Goal: Use online tool/utility: Utilize a website feature to perform a specific function

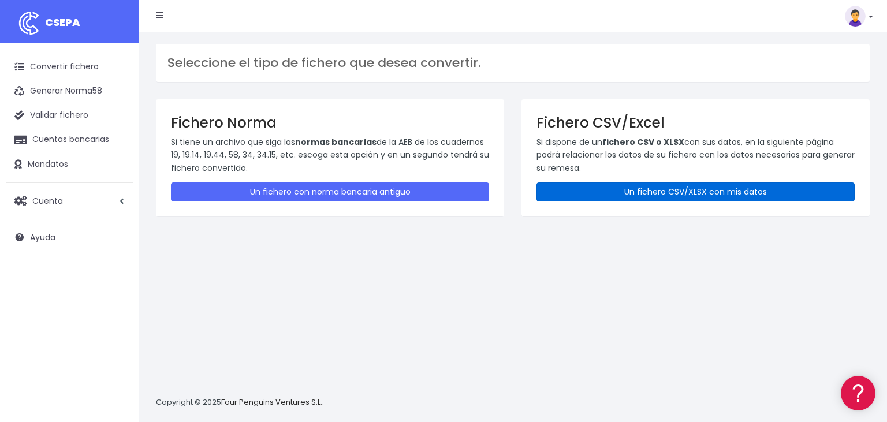
click at [653, 195] on link "Un fichero CSV/XLSX con mis datos" at bounding box center [695, 191] width 318 height 19
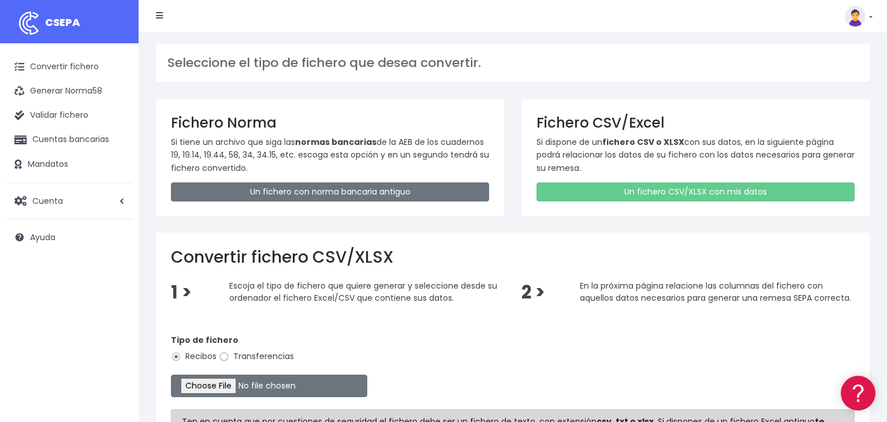
click at [224, 354] on input "Transferencias" at bounding box center [224, 357] width 10 height 10
radio input "true"
click at [197, 384] on input "file" at bounding box center [269, 386] width 196 height 23
type input "C:\fakepath\07102025.csv"
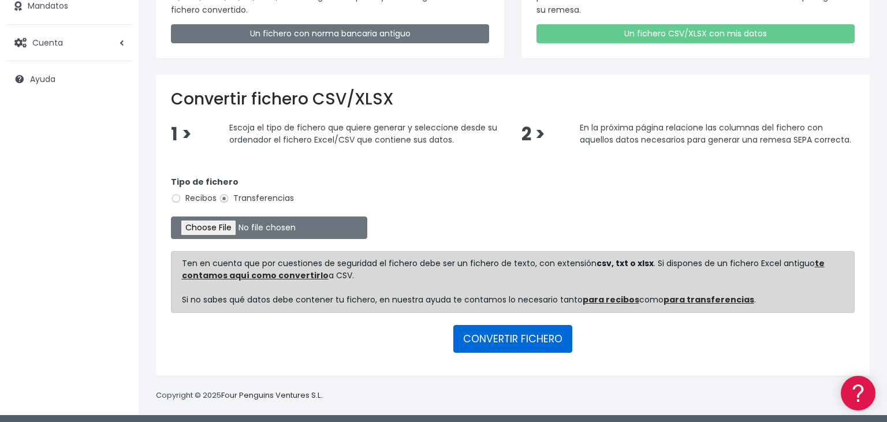
click at [500, 335] on button "CONVERTIR FICHERO" at bounding box center [512, 339] width 119 height 28
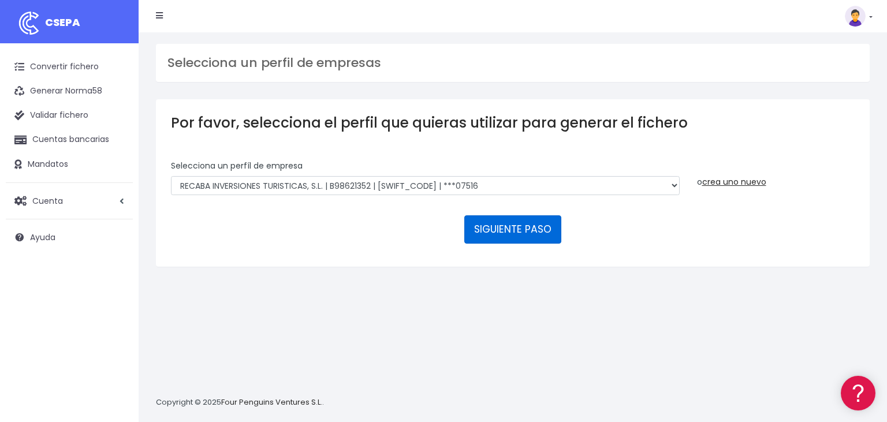
click at [507, 215] on button "SIGUIENTE PASO" at bounding box center [512, 229] width 97 height 28
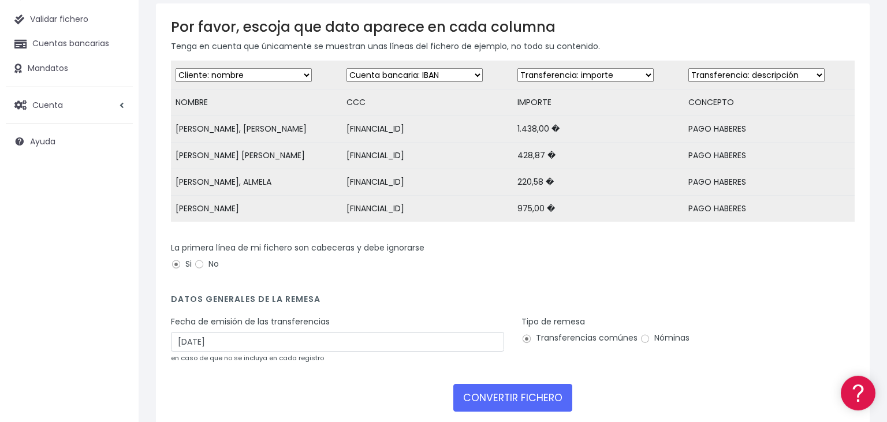
scroll to position [122, 0]
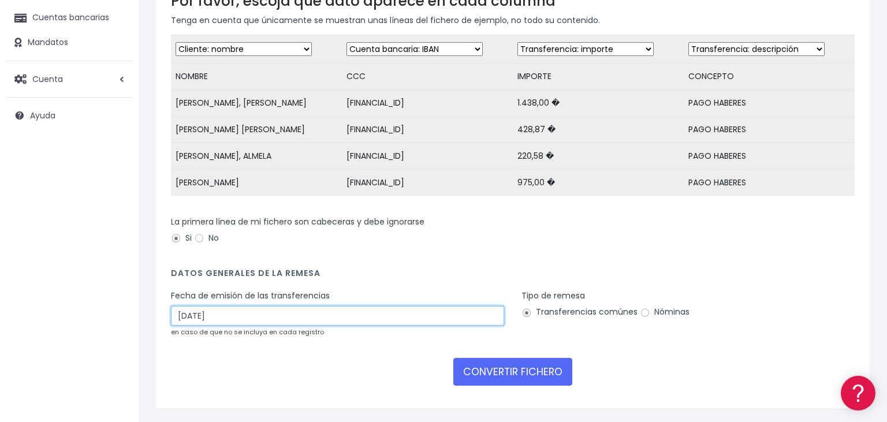
click at [249, 313] on input "[DATE]" at bounding box center [337, 316] width 333 height 20
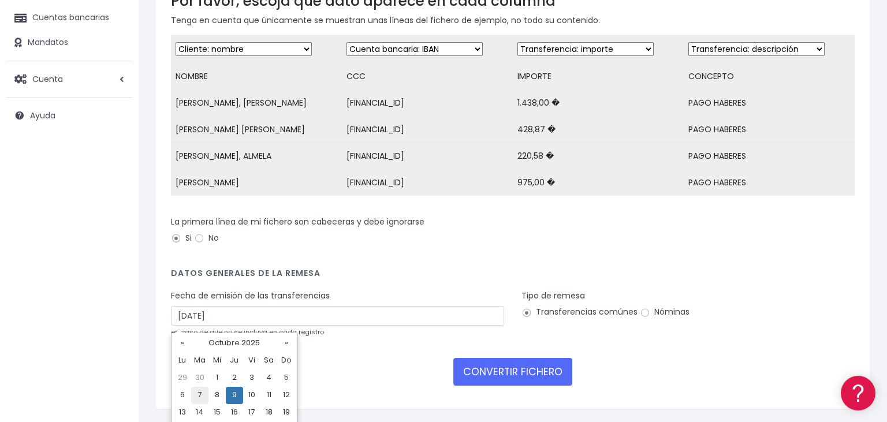
click at [195, 394] on td "7" at bounding box center [199, 395] width 17 height 17
type input "[DATE]"
click at [642, 315] on input "Nóminas" at bounding box center [645, 313] width 10 height 10
radio input "true"
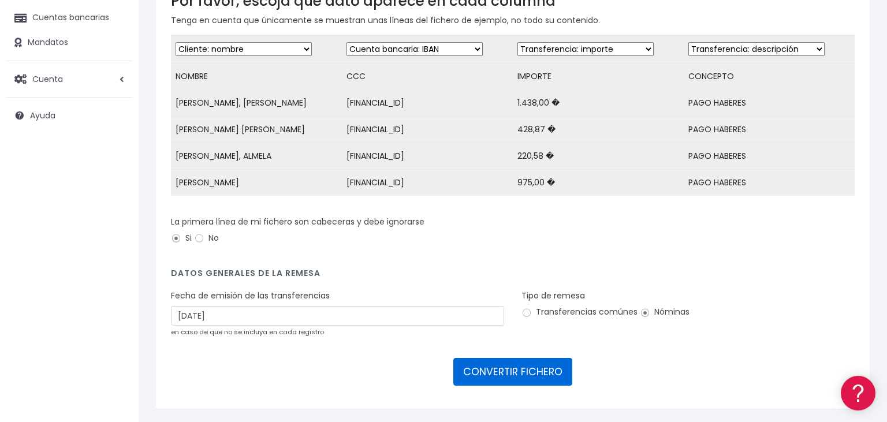
click at [504, 369] on button "CONVERTIR FICHERO" at bounding box center [512, 372] width 119 height 28
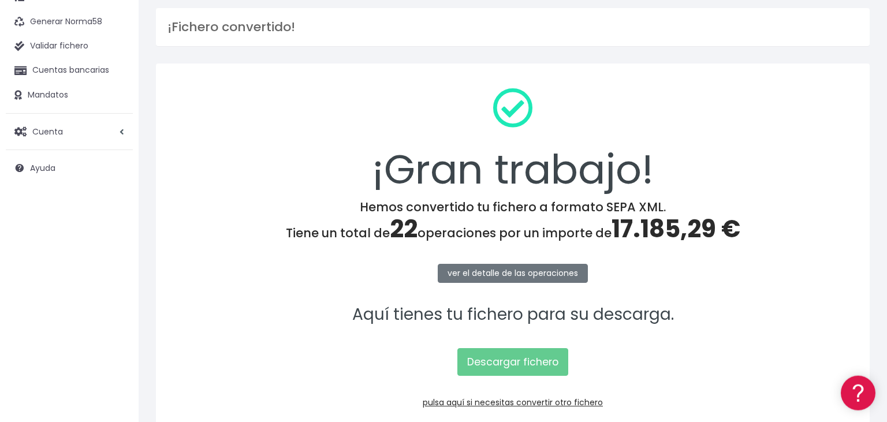
scroll to position [116, 0]
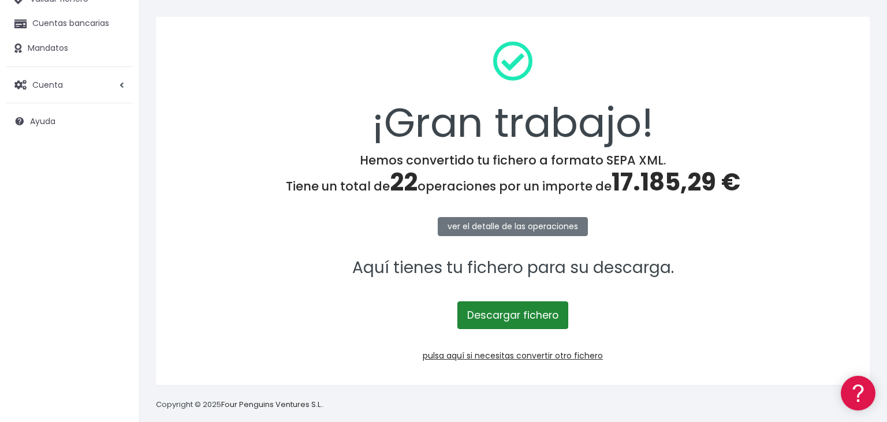
click at [524, 310] on link "Descargar fichero" at bounding box center [512, 315] width 111 height 28
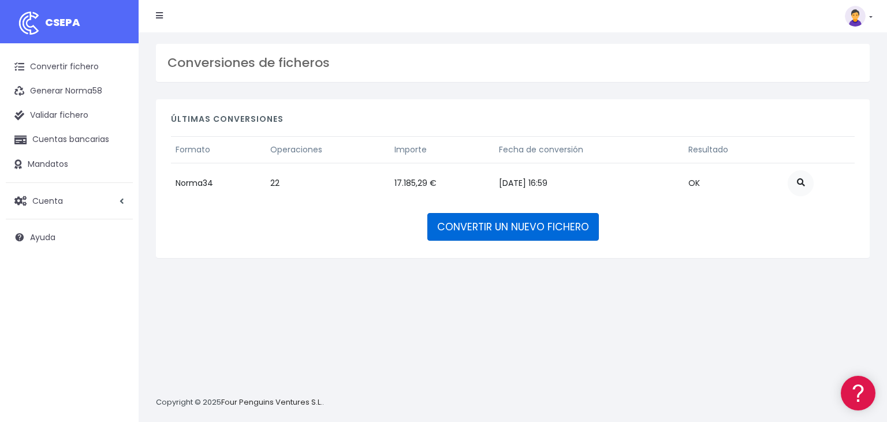
click at [528, 228] on link "CONVERTIR UN NUEVO FICHERO" at bounding box center [512, 227] width 171 height 28
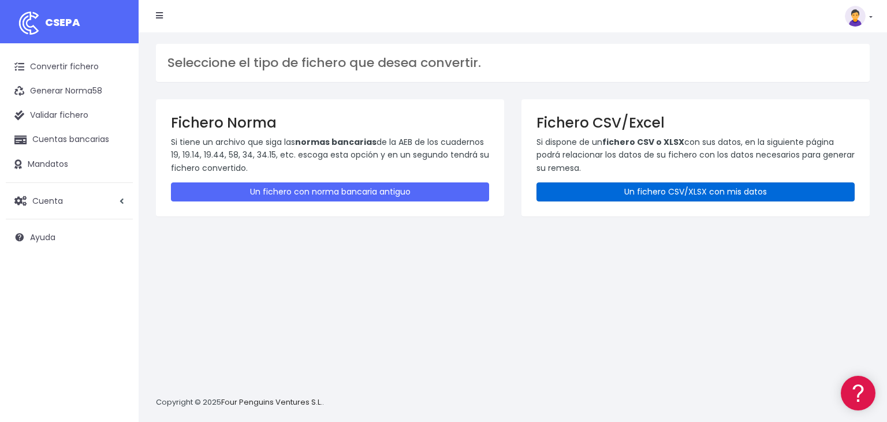
click at [694, 186] on link "Un fichero CSV/XLSX con mis datos" at bounding box center [695, 191] width 318 height 19
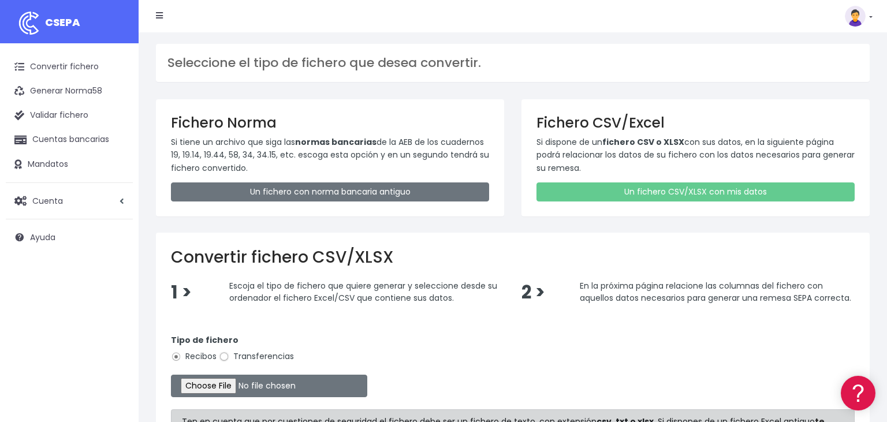
click at [222, 354] on input "Transferencias" at bounding box center [224, 357] width 10 height 10
radio input "true"
click at [207, 384] on input "file" at bounding box center [269, 386] width 196 height 23
